Goal: Task Accomplishment & Management: Manage account settings

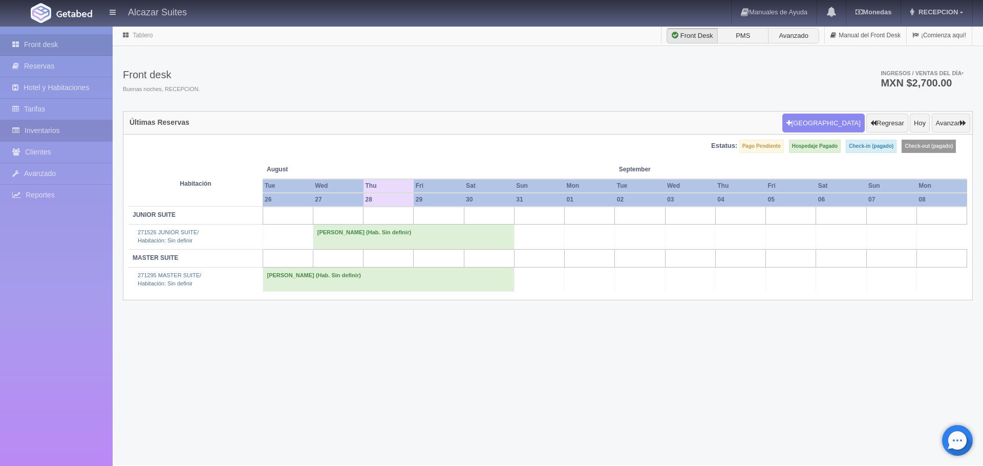
click at [36, 127] on link "Inventarios" at bounding box center [56, 130] width 113 height 21
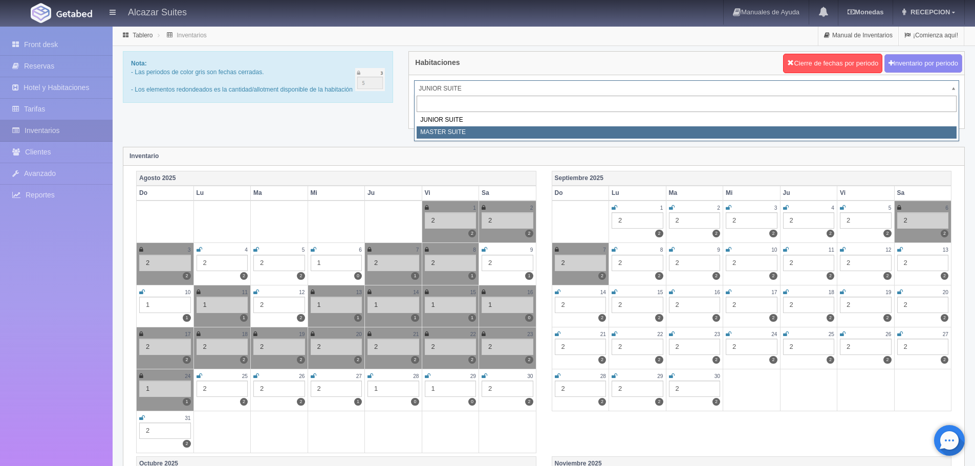
select select "305"
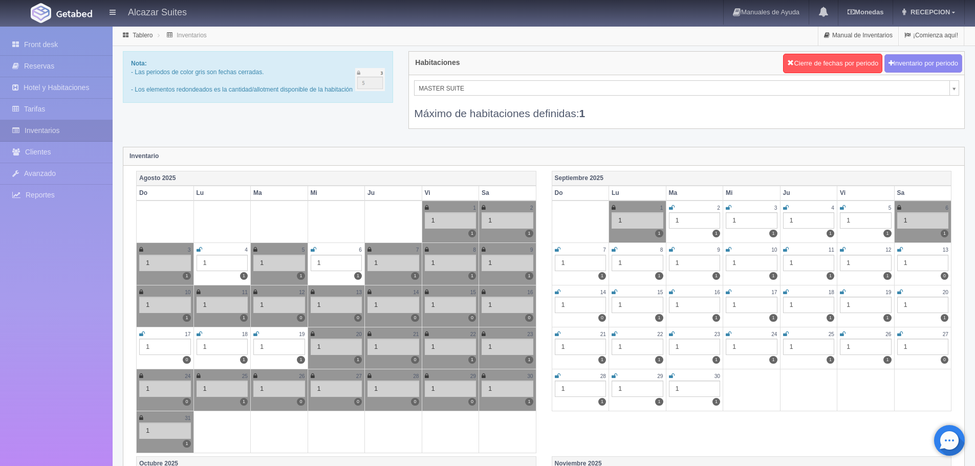
click at [845, 295] on icon at bounding box center [843, 292] width 6 height 6
click at [898, 290] on icon at bounding box center [900, 292] width 6 height 6
click at [557, 335] on icon at bounding box center [558, 334] width 6 height 6
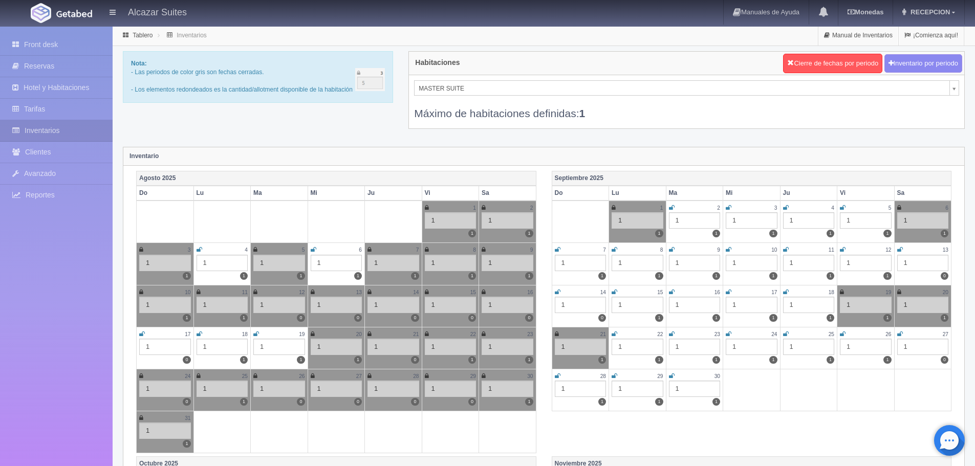
click at [834, 428] on div "Agosto 2025 Do Lu Ma Mi Ju Vi Sa 1 1 1 2 1 1 3 1 1 4 1 1 5 1 1 6 1 1 7 1 1 8 1 …" at bounding box center [543, 314] width 831 height 286
